Goal: Information Seeking & Learning: Check status

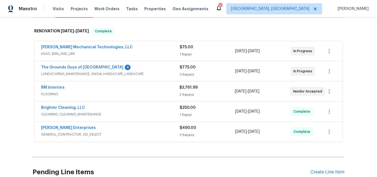
scroll to position [83, 0]
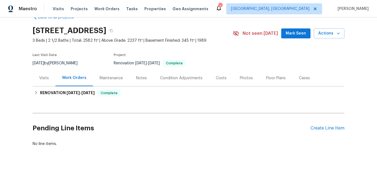
scroll to position [25, 0]
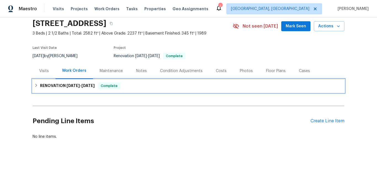
click at [56, 83] on h6 "RENOVATION 8/11/25 - 8/22/25" at bounding box center [67, 86] width 55 height 7
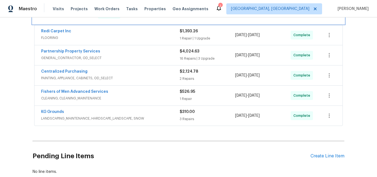
scroll to position [108, 0]
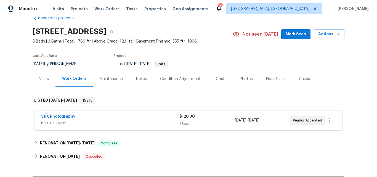
scroll to position [62, 0]
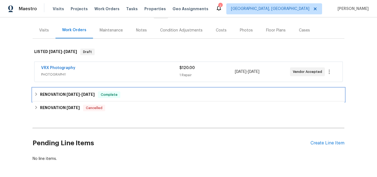
click at [52, 95] on h6 "RENOVATION 7/21/25 - 8/19/25" at bounding box center [67, 94] width 55 height 7
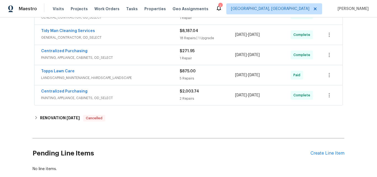
scroll to position [227, 0]
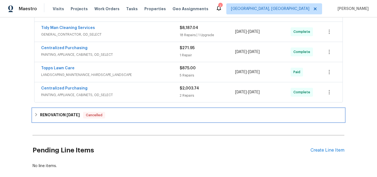
click at [60, 115] on h6 "RENOVATION 6/9/25" at bounding box center [60, 115] width 40 height 7
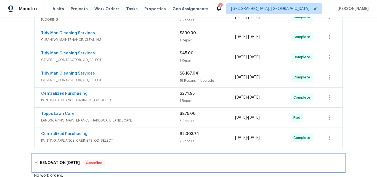
scroll to position [172, 0]
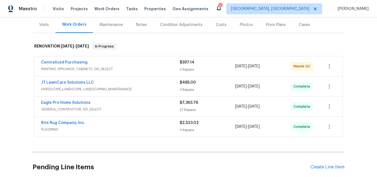
scroll to position [83, 0]
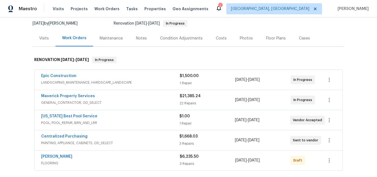
scroll to position [62, 0]
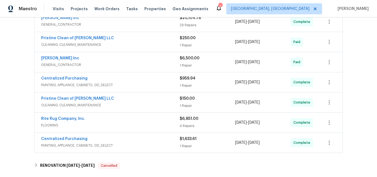
scroll to position [166, 0]
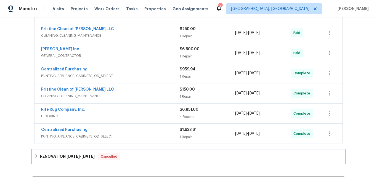
click at [67, 154] on span "[DATE]" at bounding box center [73, 156] width 13 height 4
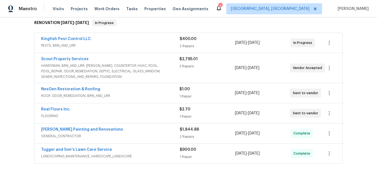
scroll to position [85, 0]
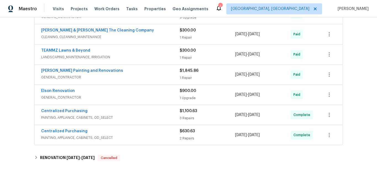
scroll to position [283, 0]
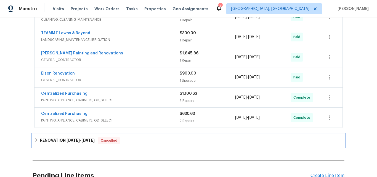
drag, startPoint x: 62, startPoint y: 140, endPoint x: 84, endPoint y: 138, distance: 21.9
click at [62, 140] on h6 "RENOVATION 7/11/25 - 7/17/25" at bounding box center [67, 140] width 55 height 7
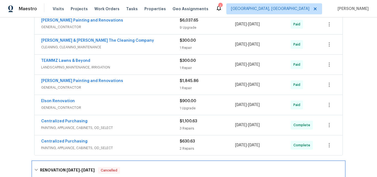
scroll to position [227, 0]
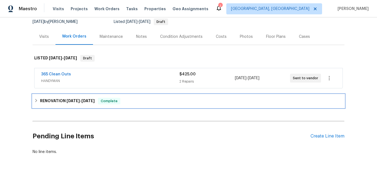
click at [67, 100] on span "8/18/25" at bounding box center [73, 101] width 13 height 4
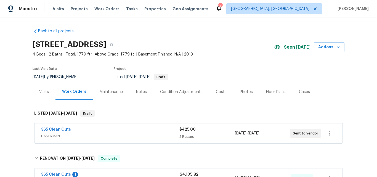
click at [43, 93] on div "Visits" at bounding box center [44, 92] width 10 height 6
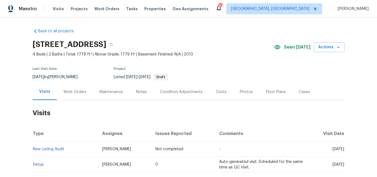
click at [66, 92] on div "Work Orders" at bounding box center [75, 92] width 23 height 6
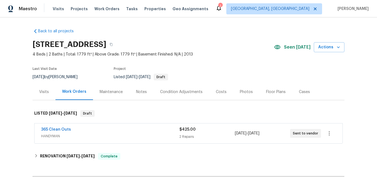
scroll to position [28, 0]
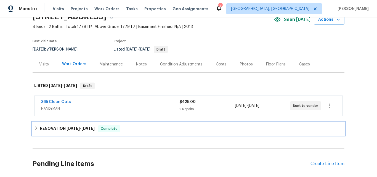
drag, startPoint x: 61, startPoint y: 133, endPoint x: 61, endPoint y: 129, distance: 4.4
click at [60, 132] on div "RENOVATION 8/18/25 - 8/22/25 Complete" at bounding box center [189, 128] width 312 height 13
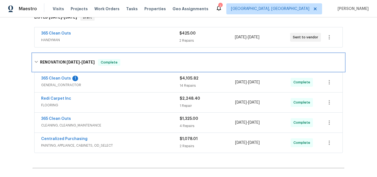
scroll to position [55, 0]
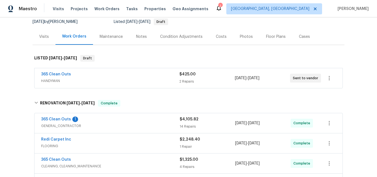
click at [38, 33] on div "Visits" at bounding box center [44, 36] width 23 height 16
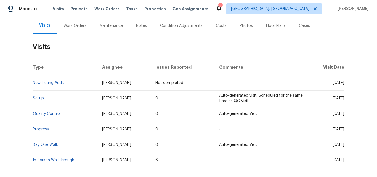
scroll to position [83, 0]
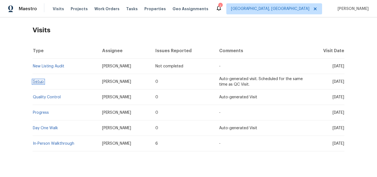
click at [38, 82] on link "Setup" at bounding box center [38, 82] width 11 height 4
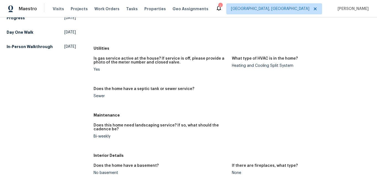
scroll to position [111, 0]
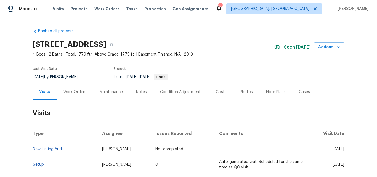
click at [70, 92] on div "Work Orders" at bounding box center [75, 92] width 23 height 6
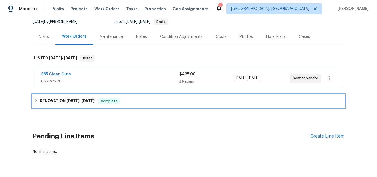
click at [54, 98] on div "RENOVATION 8/18/25 - 8/22/25 Complete" at bounding box center [189, 100] width 312 height 13
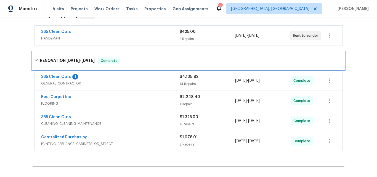
scroll to position [111, 0]
